Goal: Book appointment/travel/reservation

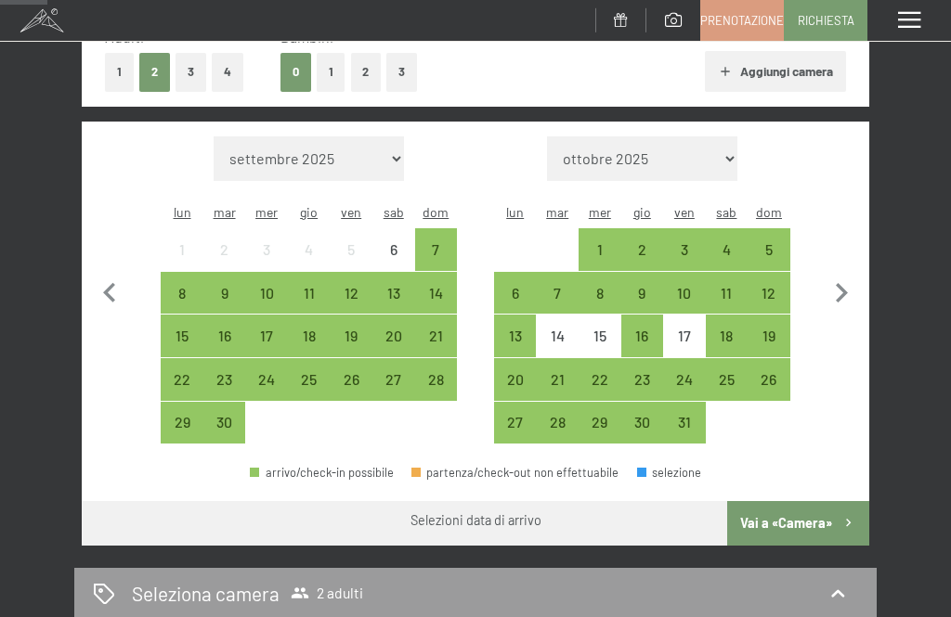
scroll to position [327, 0]
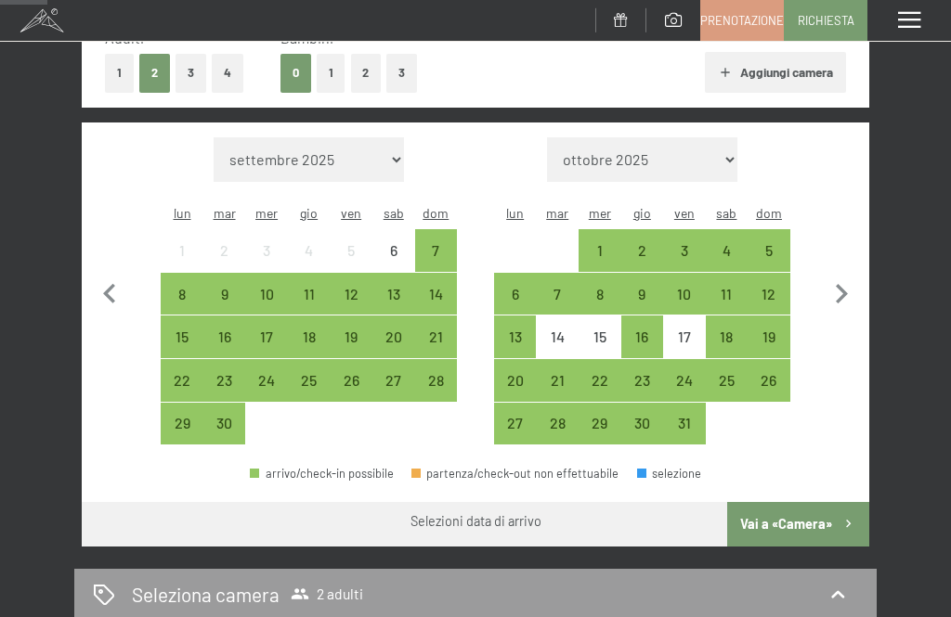
click at [844, 284] on icon "button" at bounding box center [842, 293] width 12 height 19
select select "2025-10-01"
select select "2025-11-01"
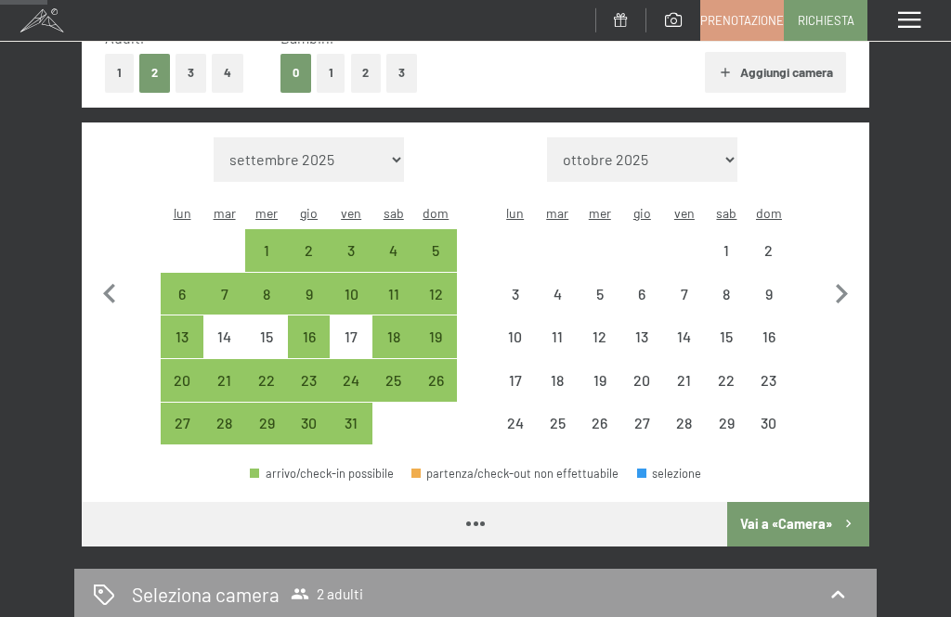
select select "2025-10-01"
select select "2025-11-01"
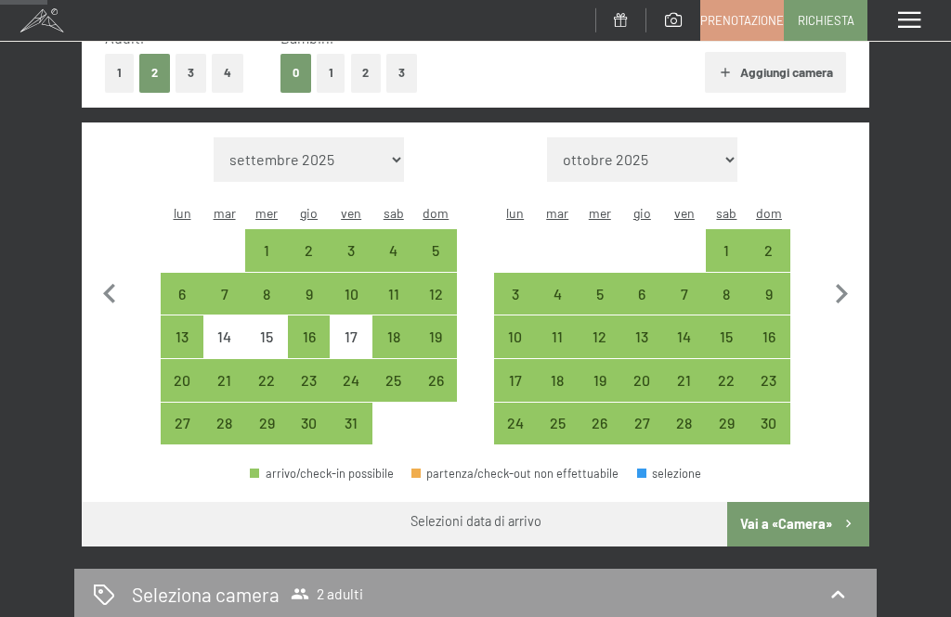
click at [845, 286] on icon "button" at bounding box center [841, 294] width 39 height 39
select select "2025-11-01"
select select "2025-12-01"
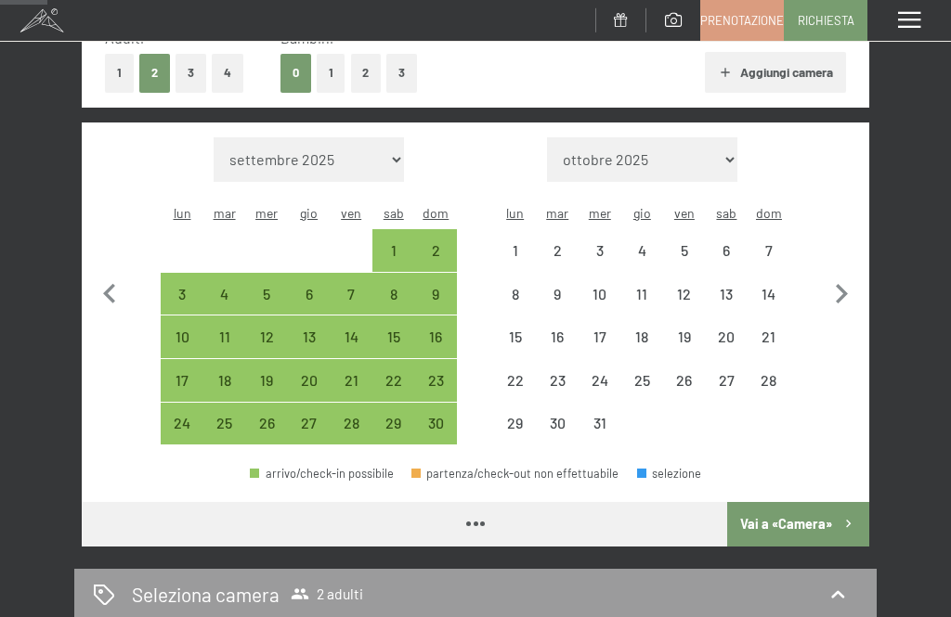
select select "2025-11-01"
select select "2025-12-01"
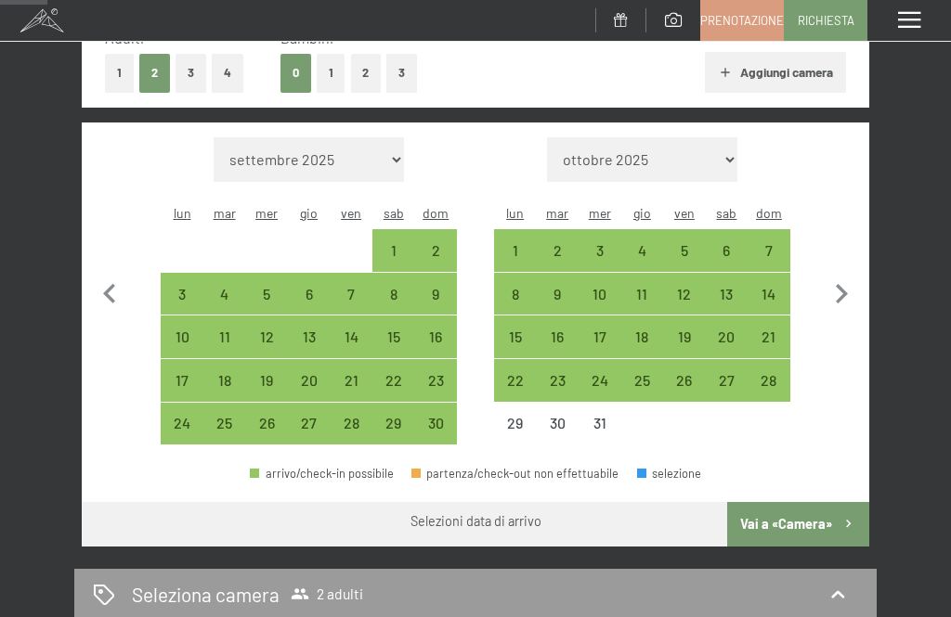
click at [685, 373] on div "26" at bounding box center [684, 392] width 39 height 39
select select "2025-11-01"
select select "2025-12-01"
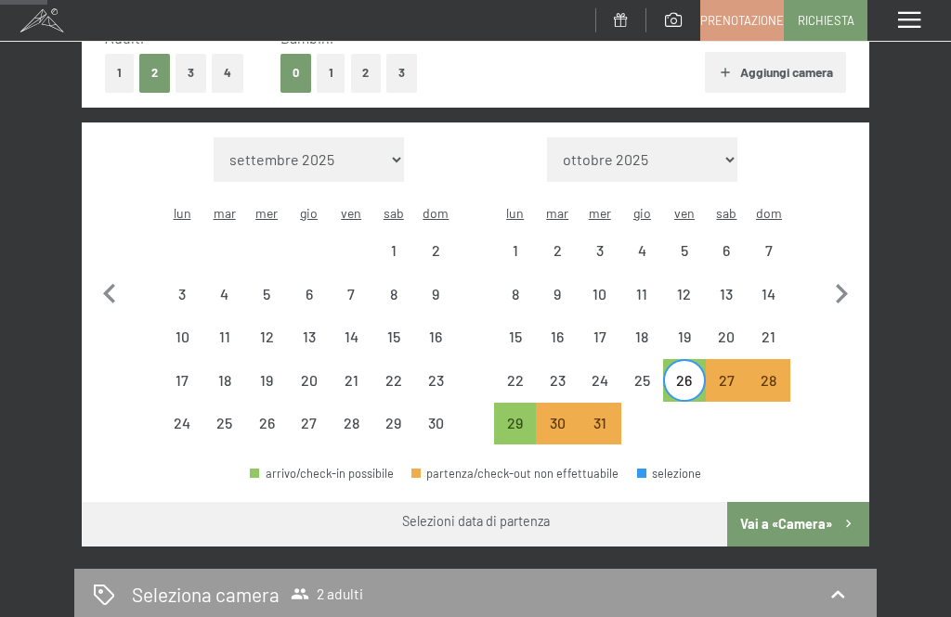
click at [509, 416] on div "29" at bounding box center [515, 435] width 39 height 39
select select "2025-11-01"
select select "2025-12-01"
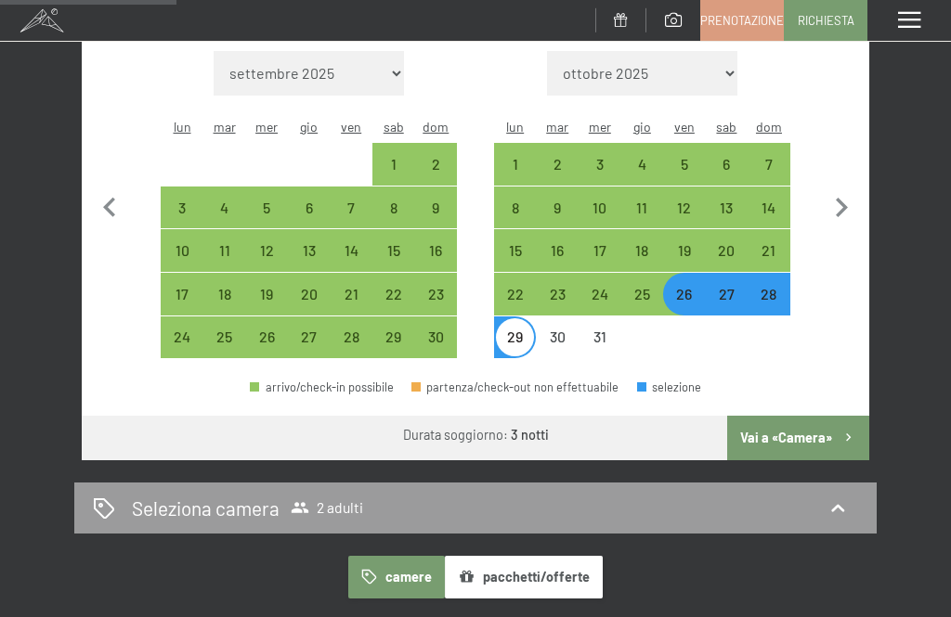
click at [836, 419] on button "Vai a «Camera»" at bounding box center [798, 438] width 142 height 45
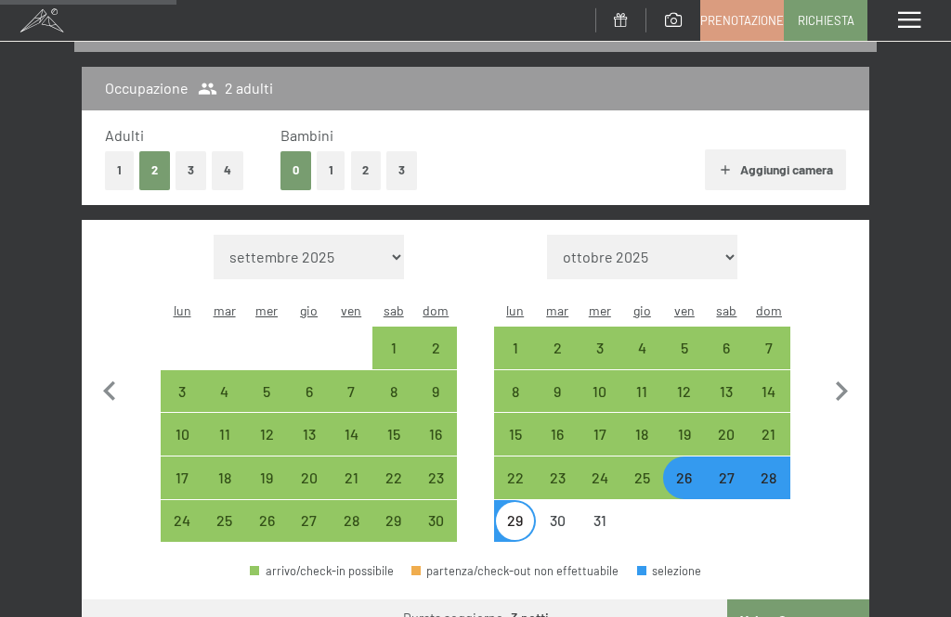
select select "2025-11-01"
select select "2025-12-01"
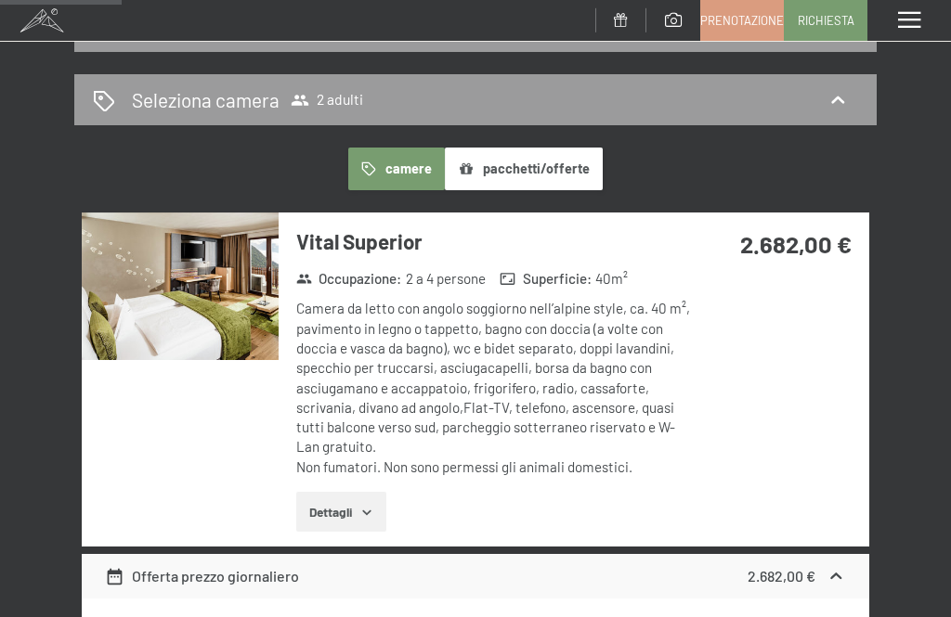
click at [370, 511] on icon "button" at bounding box center [366, 513] width 8 height 5
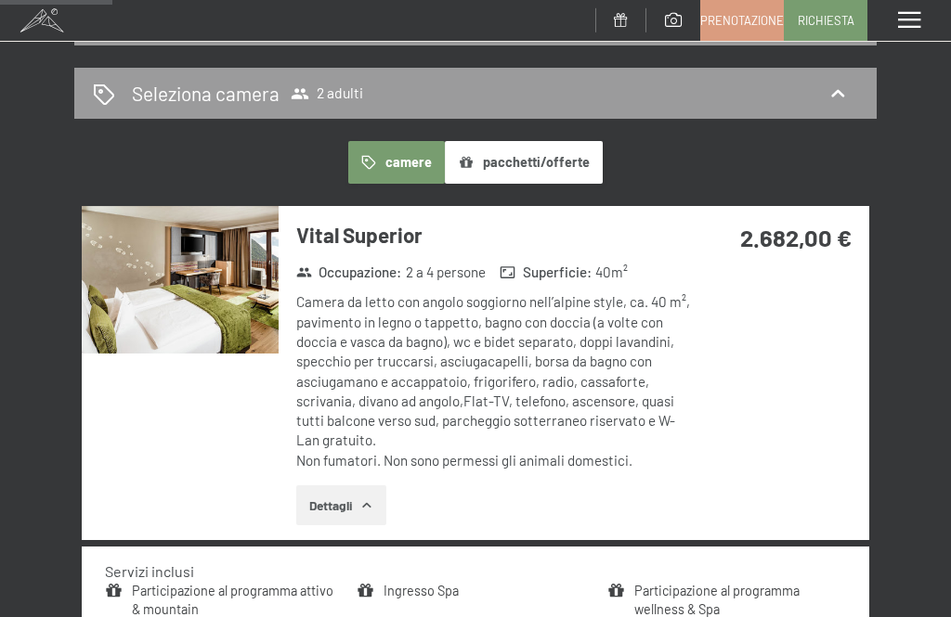
scroll to position [237, 0]
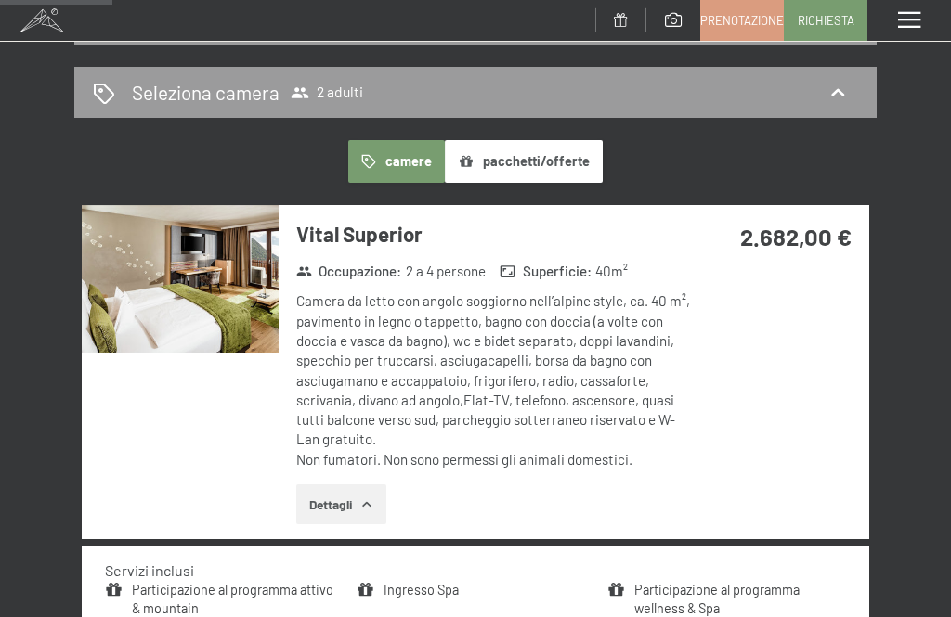
click at [227, 304] on img at bounding box center [180, 279] width 197 height 148
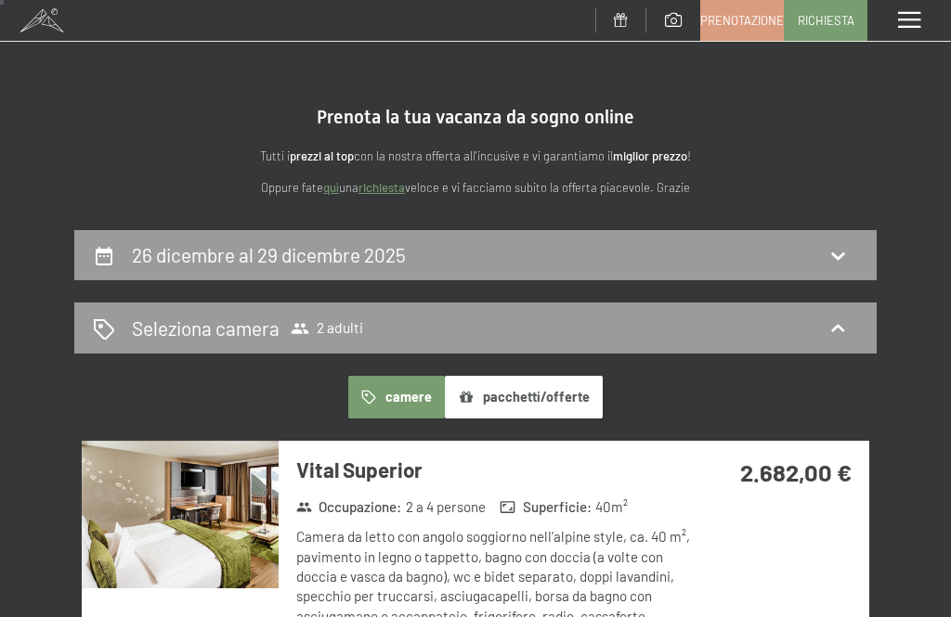
scroll to position [0, 0]
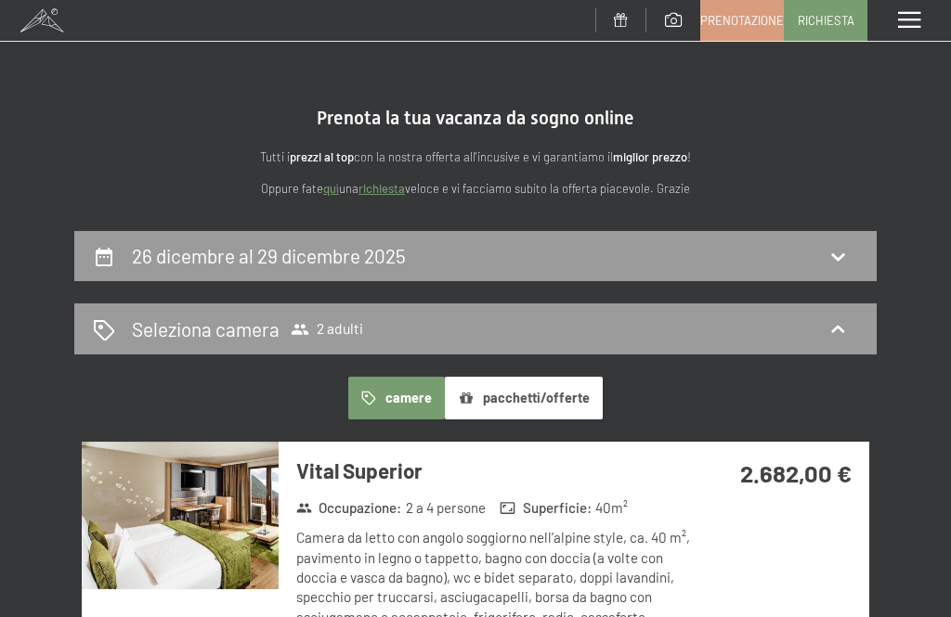
click at [757, 21] on span "Prenotazione" at bounding box center [742, 20] width 84 height 17
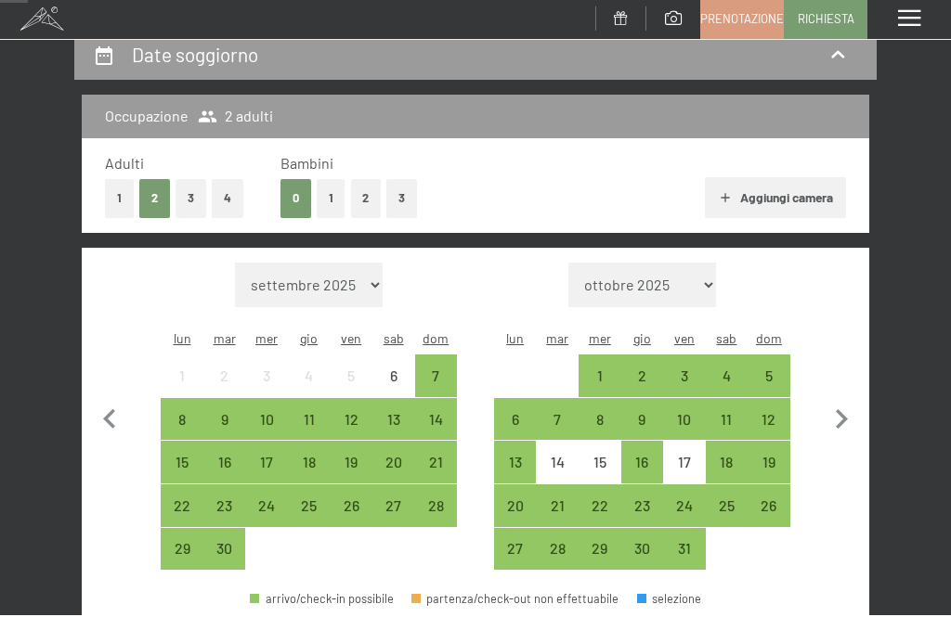
scroll to position [203, 0]
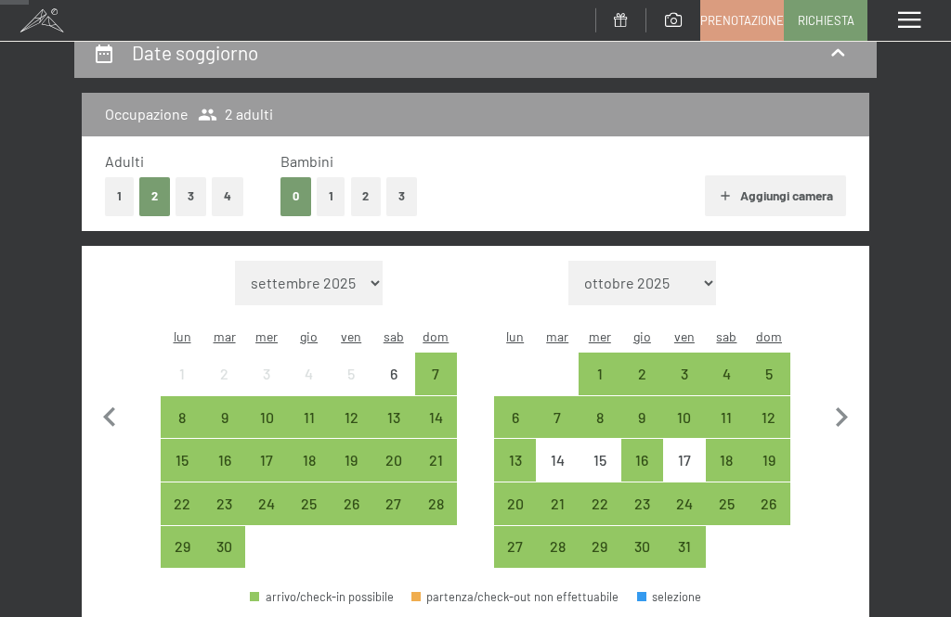
click at [845, 400] on icon "button" at bounding box center [841, 417] width 39 height 39
select select "[DATE]"
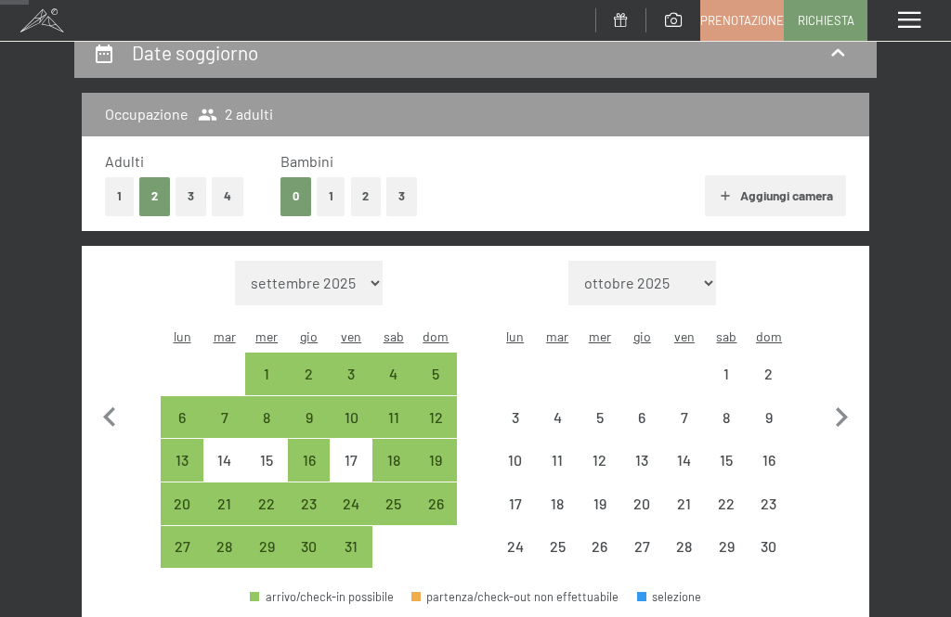
select select "[DATE]"
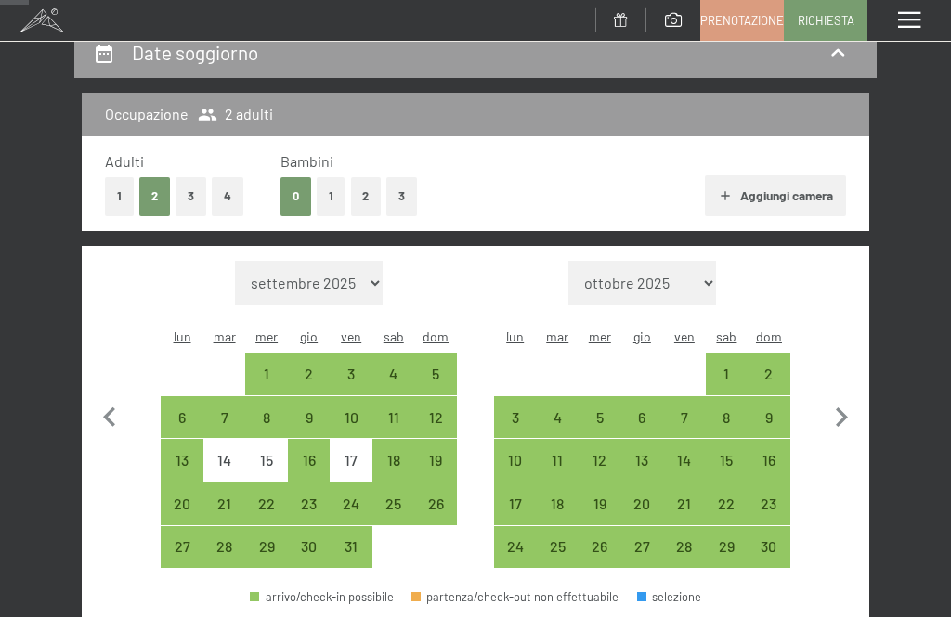
click at [787, 416] on div "9" at bounding box center [768, 429] width 39 height 39
select select "[DATE]"
select select "2025-11-01"
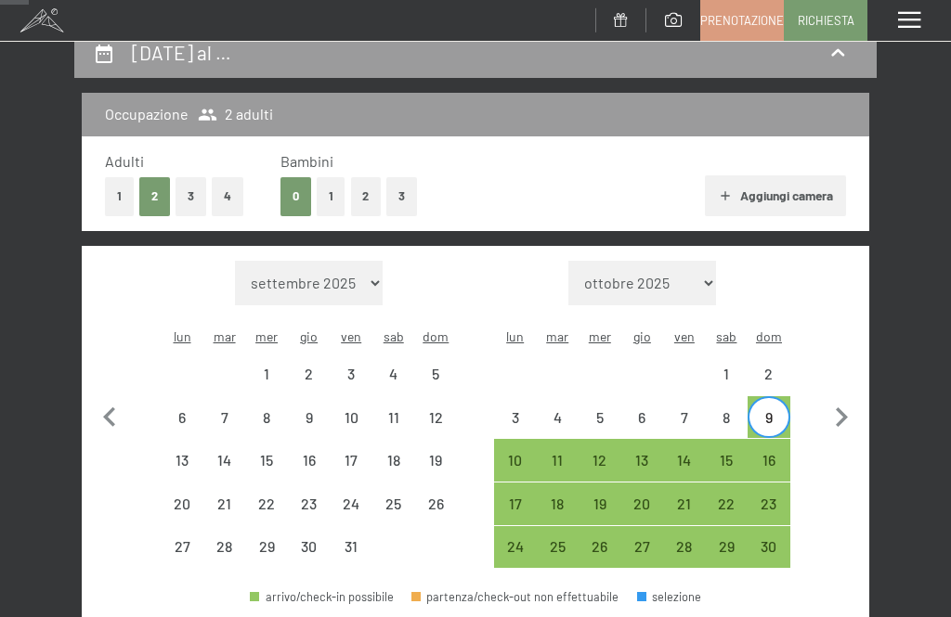
click at [849, 404] on icon "button" at bounding box center [841, 417] width 39 height 39
select select "2025-11-01"
select select "2025-12-01"
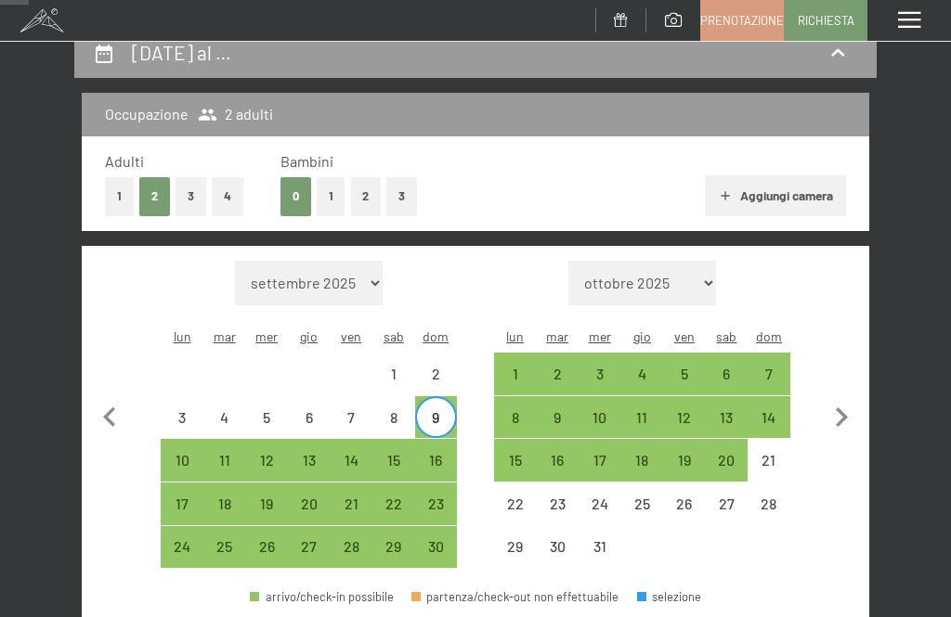
select select "2025-11-01"
select select "2025-12-01"
click at [513, 410] on div "8" at bounding box center [515, 429] width 39 height 39
select select "2025-11-01"
select select "2025-12-01"
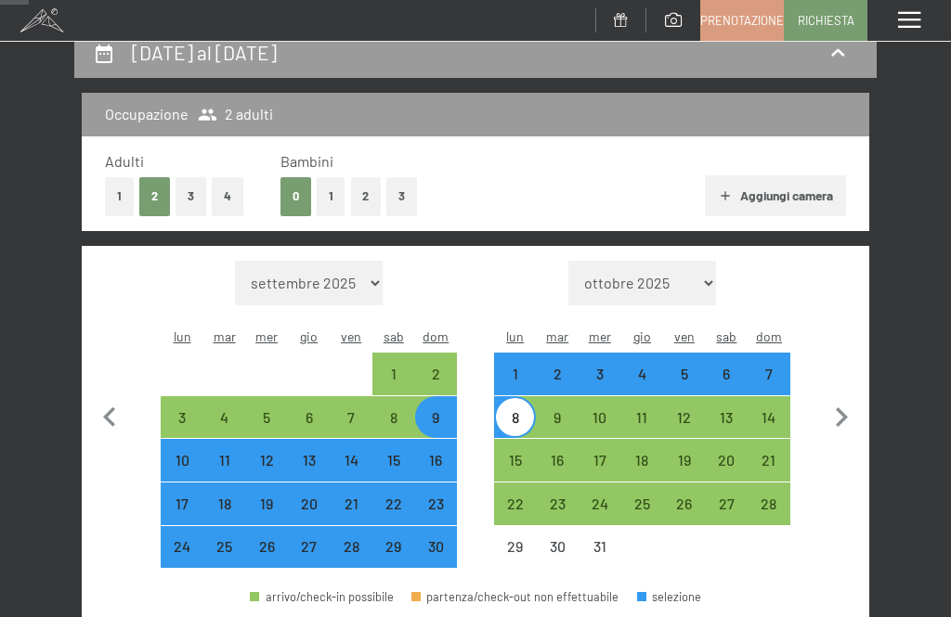
click at [644, 410] on div "11" at bounding box center [642, 429] width 39 height 39
select select "2025-11-01"
select select "2025-12-01"
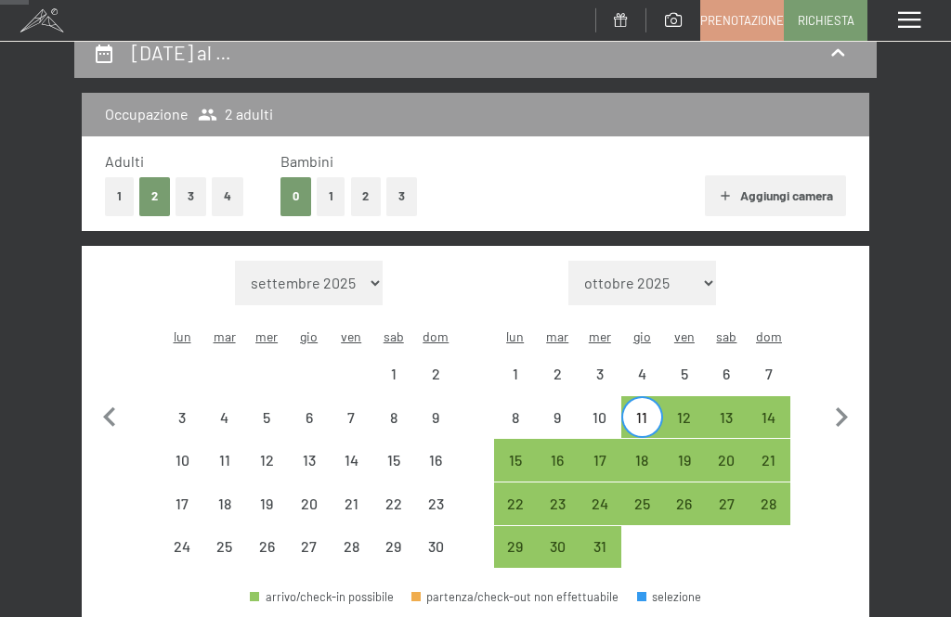
click at [528, 410] on div "8" at bounding box center [515, 429] width 39 height 39
select select "2025-11-01"
select select "2025-12-01"
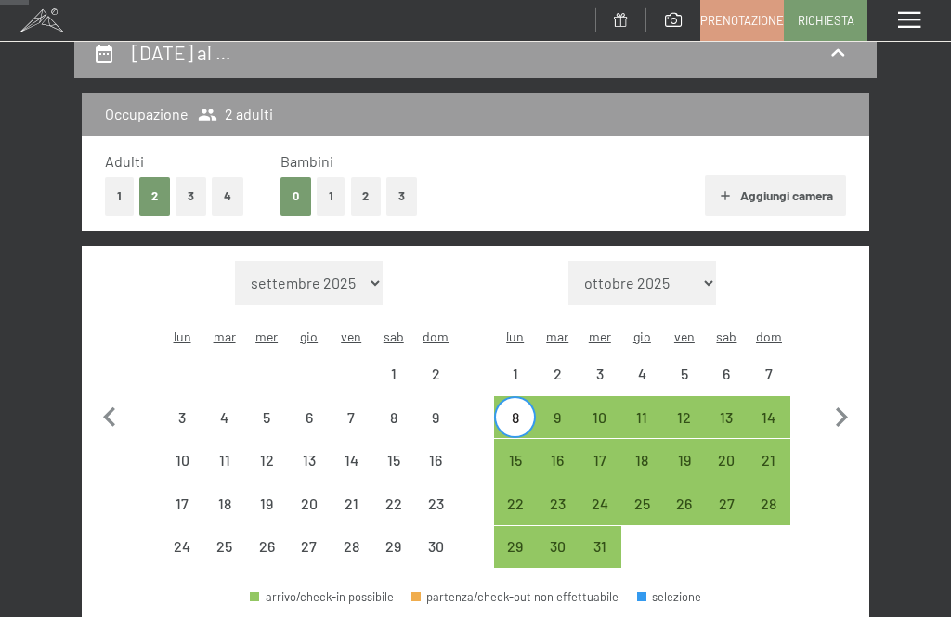
click at [648, 410] on div "11" at bounding box center [642, 429] width 39 height 39
select select "2025-11-01"
select select "2025-12-01"
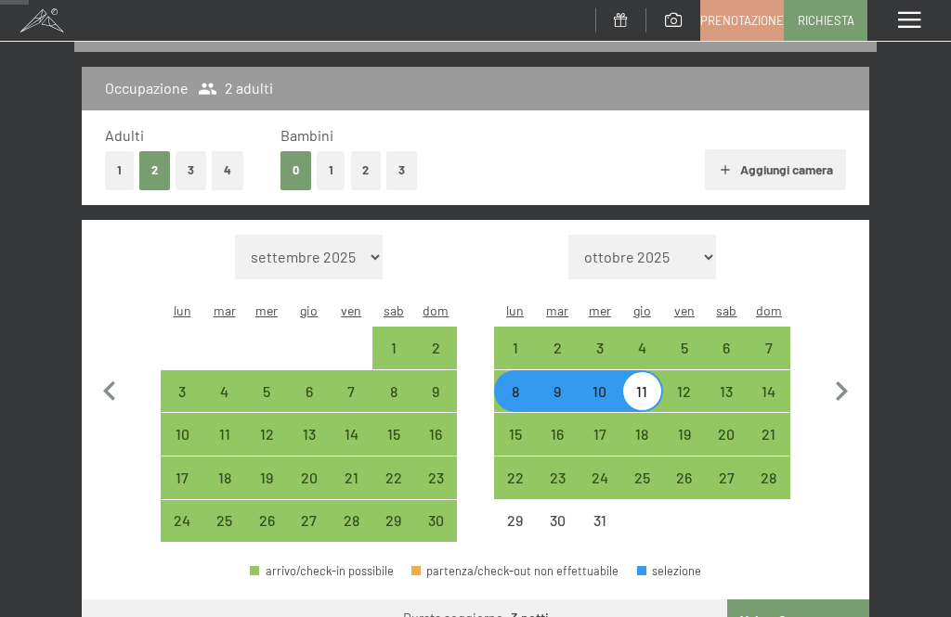
select select "2025-11-01"
select select "2025-12-01"
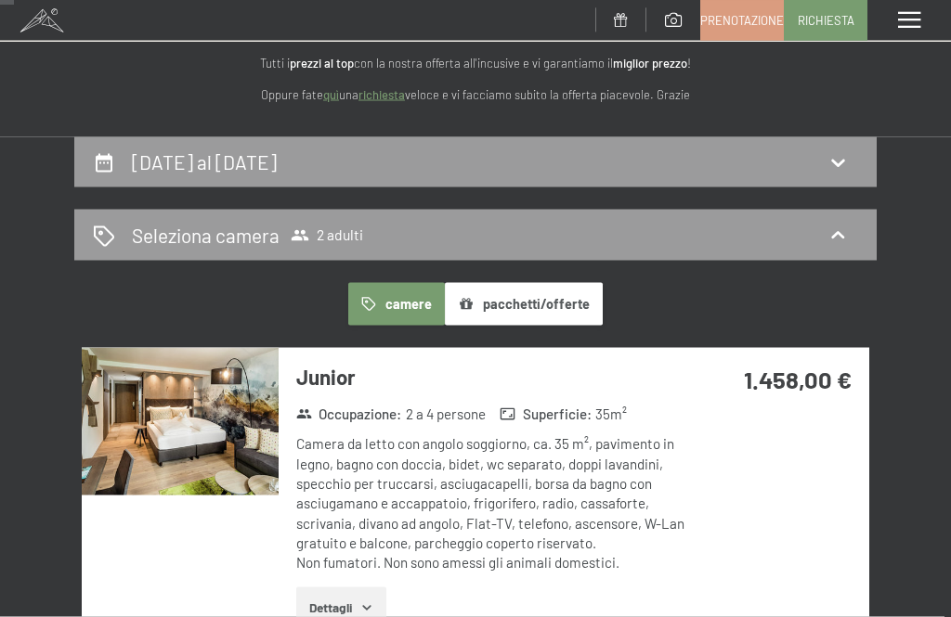
scroll to position [0, 0]
